Goal: Find specific page/section: Find specific page/section

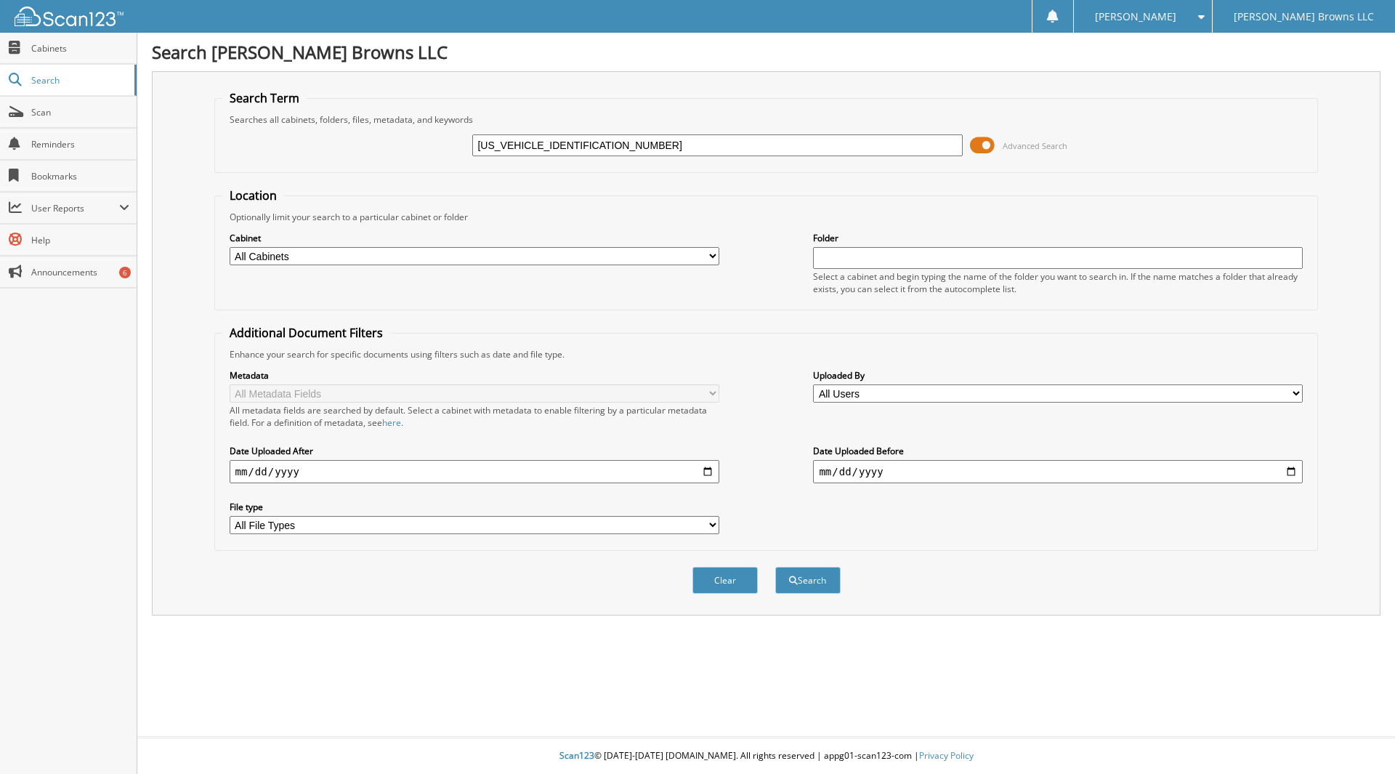
type input "[US_VEHICLE_IDENTIFICATION_NUMBER]"
click at [775, 567] on button "Search" at bounding box center [807, 580] width 65 height 27
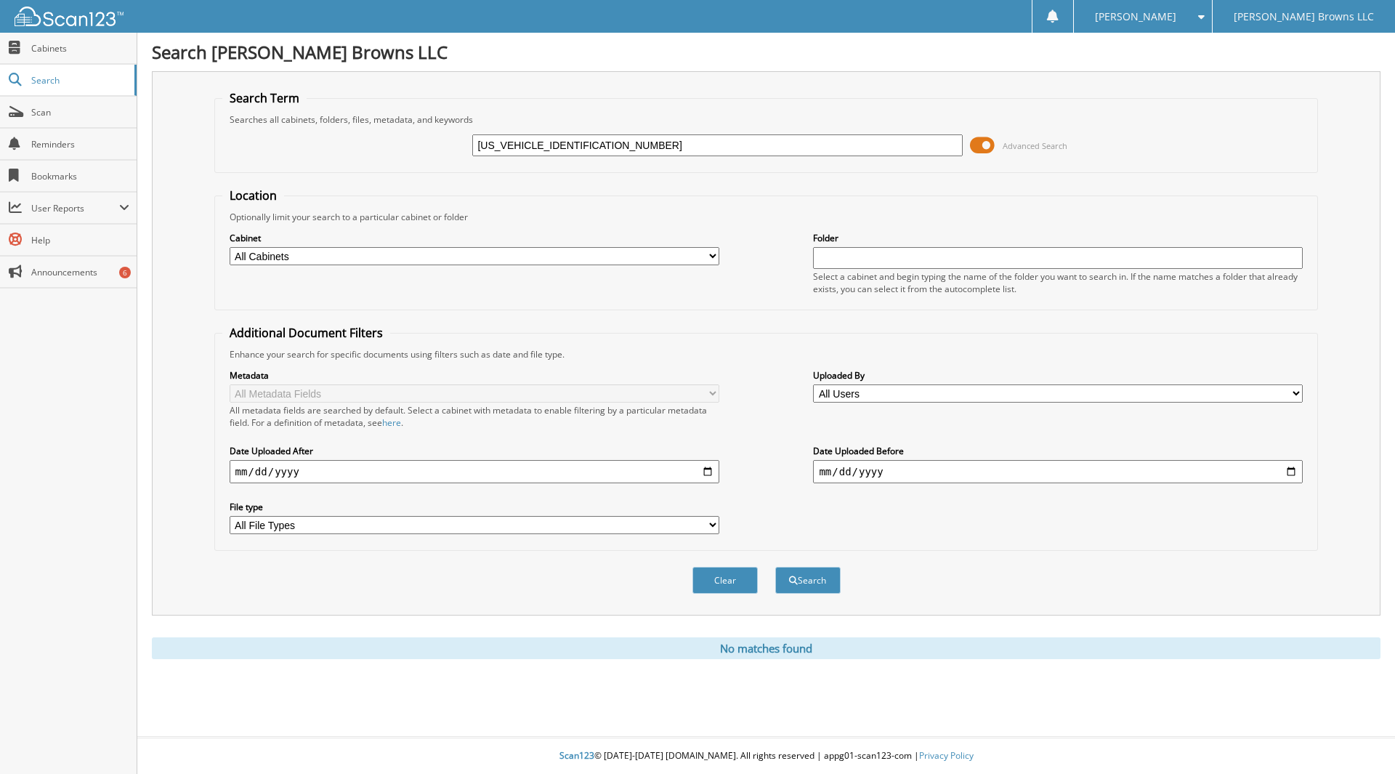
drag, startPoint x: 535, startPoint y: 150, endPoint x: 407, endPoint y: 137, distance: 128.5
click at [407, 137] on div "[US_VEHICLE_IDENTIFICATION_NUMBER] Advanced Search" at bounding box center [766, 145] width 1088 height 39
type input "LF002572"
click at [775, 567] on button "Search" at bounding box center [807, 580] width 65 height 27
